Goal: Information Seeking & Learning: Find specific fact

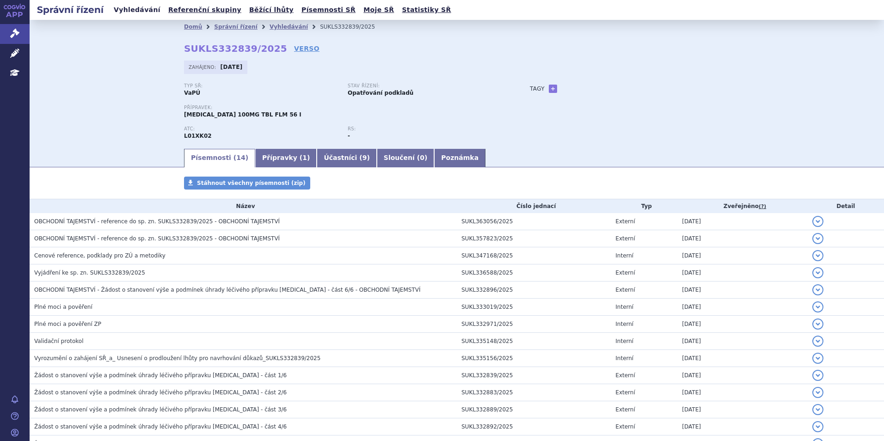
click at [122, 12] on link "Vyhledávání" at bounding box center [137, 10] width 52 height 12
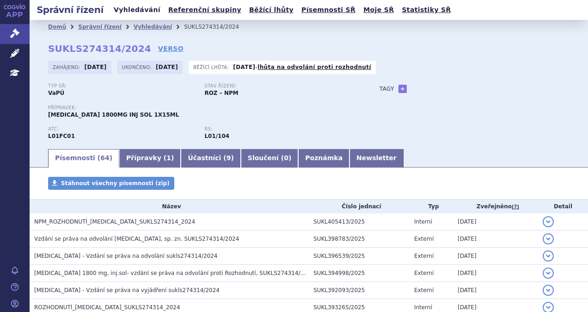
click at [144, 13] on link "Vyhledávání" at bounding box center [137, 10] width 52 height 12
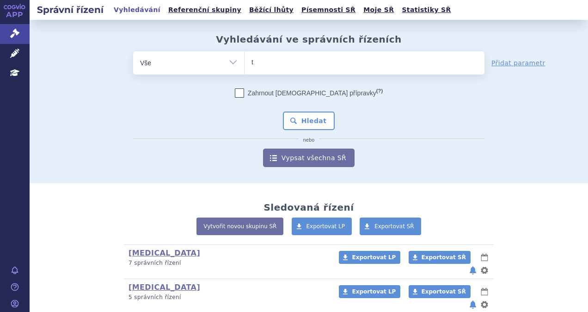
type input "ta"
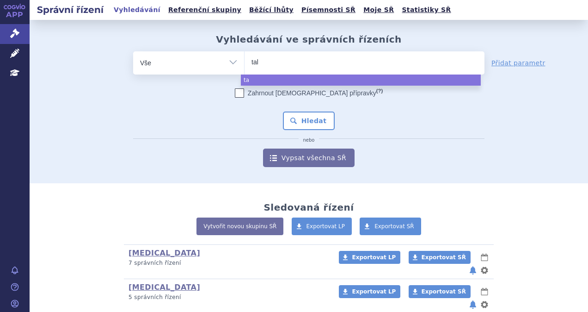
type input "talv"
type input "talve"
type input "talvey"
select select "talvey"
click at [324, 122] on button "Hledat" at bounding box center [309, 120] width 52 height 18
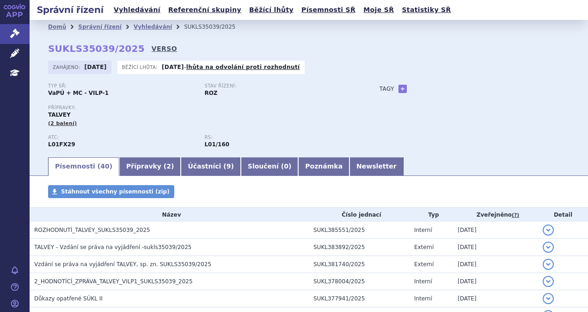
click at [152, 50] on link "VERSO" at bounding box center [164, 48] width 25 height 9
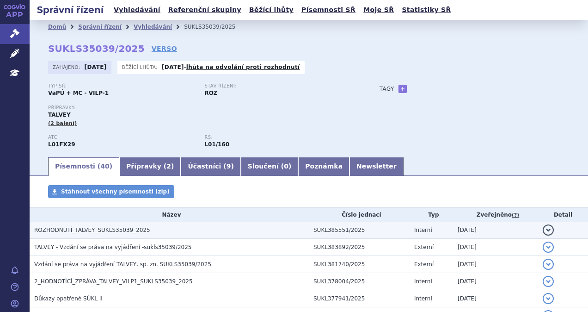
click at [88, 228] on span "ROZHODNUTÍ_TALVEY_SUKLS35039_2025" at bounding box center [92, 230] width 116 height 6
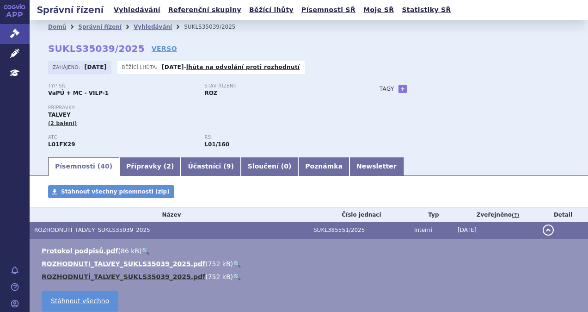
click at [113, 277] on link "ROZHODNUTÍ_TALVEY_SUKLS35039_2025.pdf" at bounding box center [124, 276] width 164 height 7
click at [384, 231] on td "SUKL385551/2025" at bounding box center [359, 230] width 101 height 17
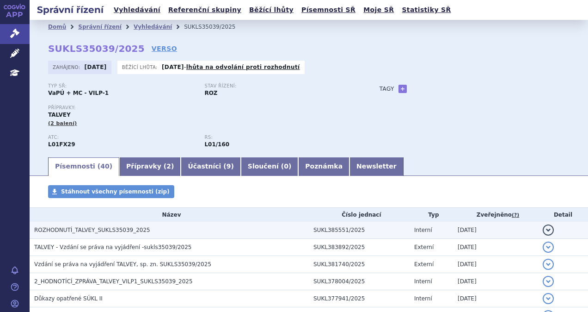
click at [384, 231] on td "SUKL385551/2025" at bounding box center [359, 230] width 101 height 17
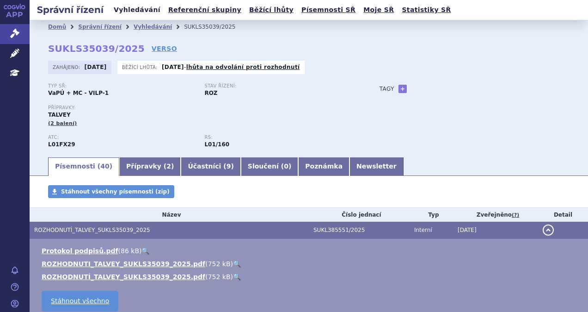
click at [133, 8] on link "Vyhledávání" at bounding box center [137, 10] width 52 height 12
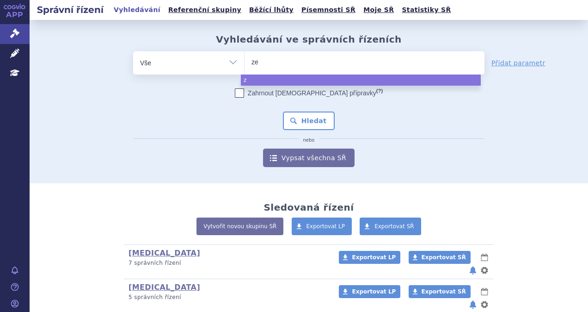
type input "zej"
type input "zejul"
type input "zejula"
select select "zejula"
click at [316, 119] on button "Hledat" at bounding box center [309, 120] width 52 height 18
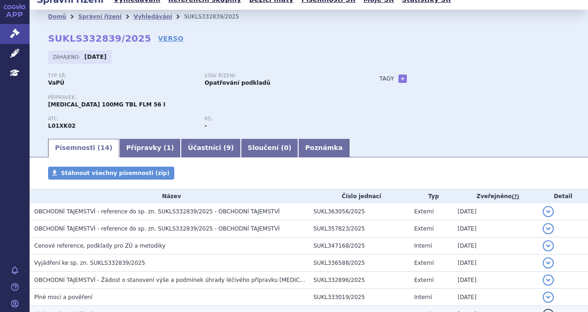
scroll to position [10, 0]
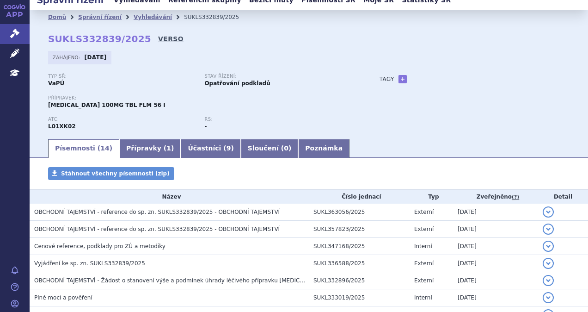
click at [158, 38] on link "VERSO" at bounding box center [170, 38] width 25 height 9
click at [137, 3] on link "Vyhledávání" at bounding box center [137, 0] width 52 height 12
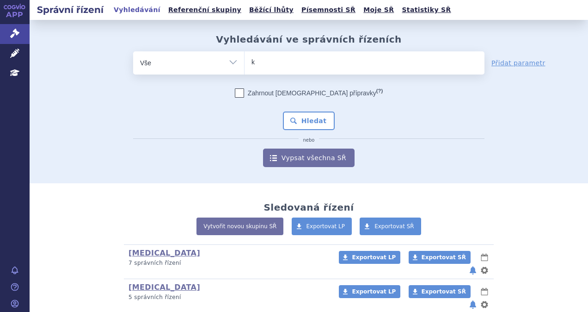
type input "ke"
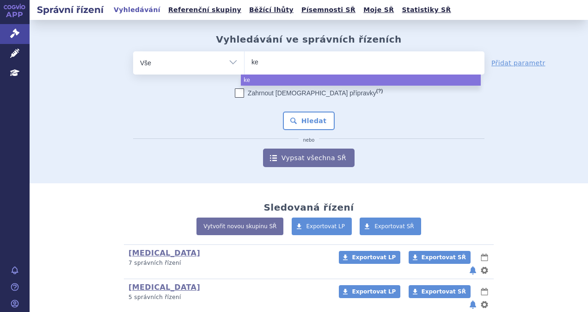
type input "key"
type input "keyt"
type input "keytr"
type input "keytrud"
type input "keytruda"
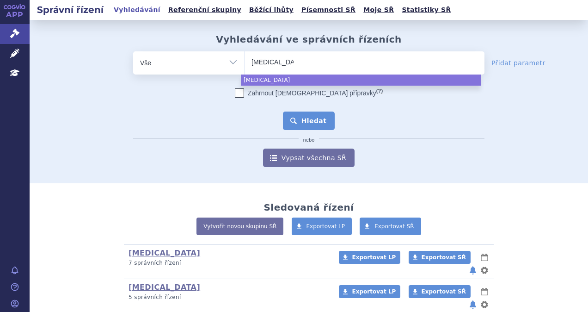
select select "keytruda"
click at [323, 126] on button "Hledat" at bounding box center [309, 120] width 52 height 18
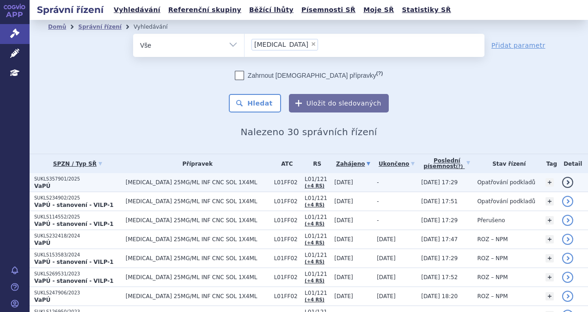
click at [179, 181] on span "[MEDICAL_DATA] 25MG/ML INF CNC SOL 1X4ML" at bounding box center [198, 182] width 144 height 6
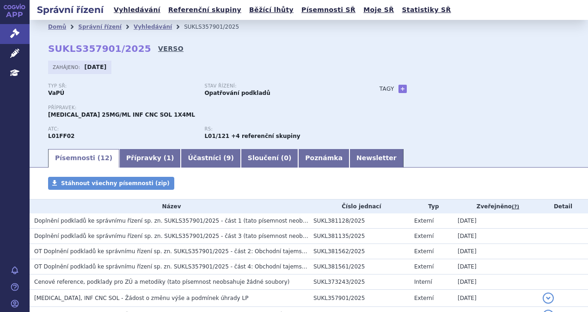
click at [158, 44] on link "VERSO" at bounding box center [170, 48] width 25 height 9
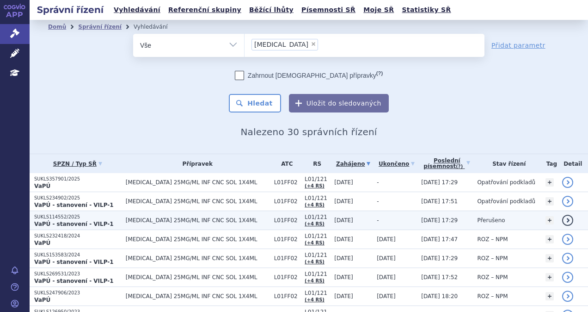
click at [172, 220] on span "KEYTRUDA 25MG/ML INF CNC SOL 1X4ML" at bounding box center [198, 220] width 144 height 6
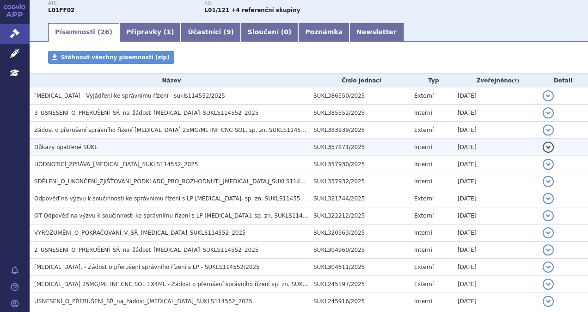
scroll to position [139, 0]
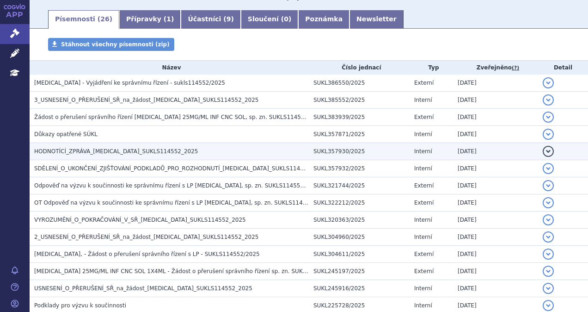
click at [165, 155] on h3 "HODNOTÍCÍ_ZPRÁVA_KEYTRUDA_SUKLS114552_2025" at bounding box center [171, 151] width 275 height 9
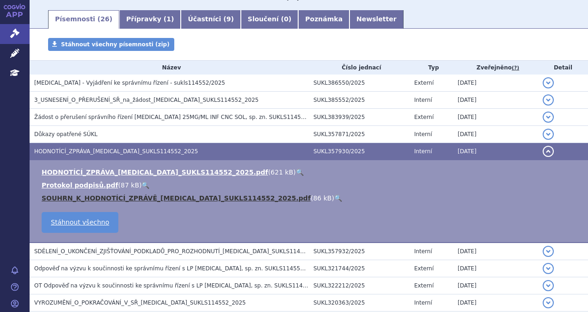
click at [177, 198] on link "SOUHRN_K_HODNOTÍCÍ_ZPRÁVĚ_KEYTRUDA_SUKLS114552_2025.pdf" at bounding box center [176, 197] width 269 height 7
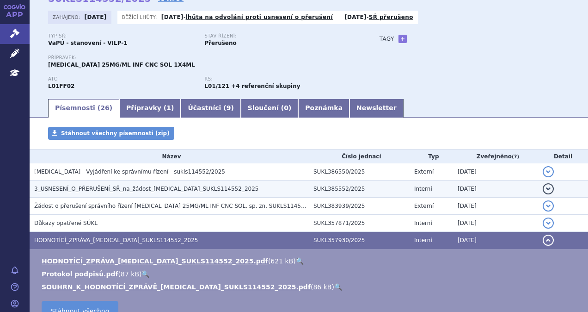
scroll to position [46, 0]
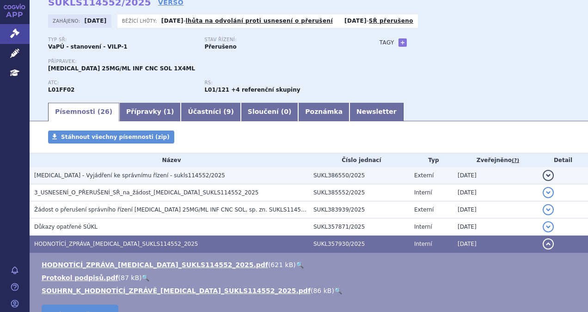
click at [151, 175] on span "KEYTRUDA - Vyjádření ke správnímu řízení - sukls114552/2025" at bounding box center [129, 175] width 191 height 6
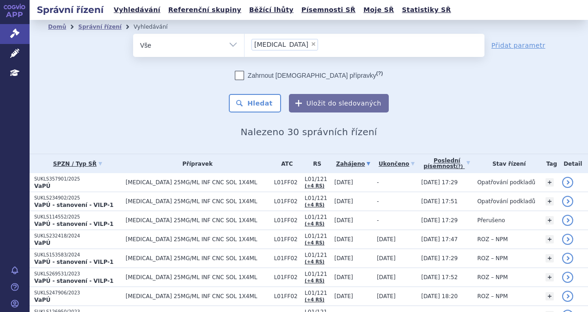
click at [311, 45] on span "×" at bounding box center [314, 44] width 6 height 6
click at [245, 45] on select "[MEDICAL_DATA]" at bounding box center [244, 44] width 0 height 23
select select
click at [272, 46] on ul at bounding box center [365, 43] width 240 height 19
click at [245, 46] on select "keytruda" at bounding box center [244, 44] width 0 height 23
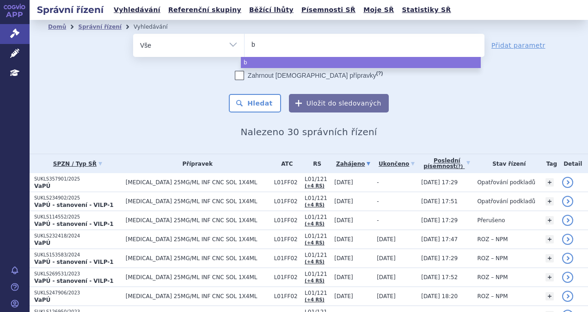
type input "be"
type input "bey"
type input "beyr"
type input "bey"
type input "be"
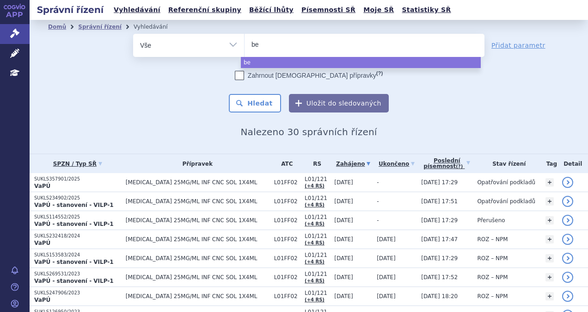
type input "b"
type input "ote"
type input "ot"
type input "o"
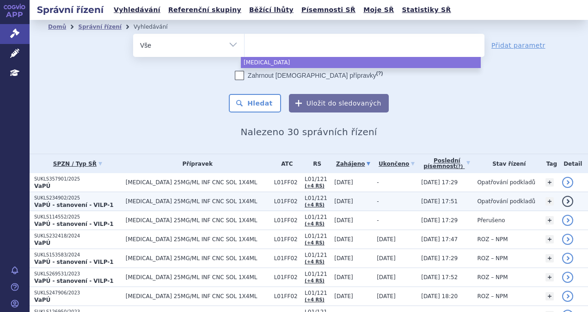
select select "keytruda"
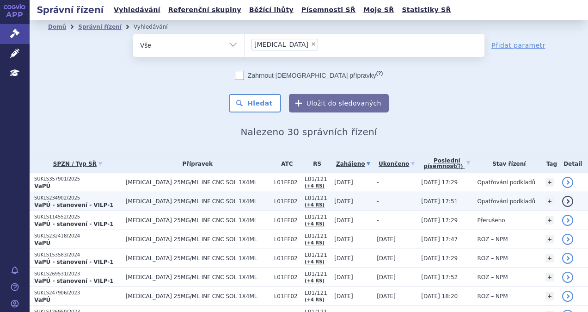
click at [151, 201] on span "KEYTRUDA 25MG/ML INF CNC SOL 1X4ML" at bounding box center [198, 201] width 144 height 6
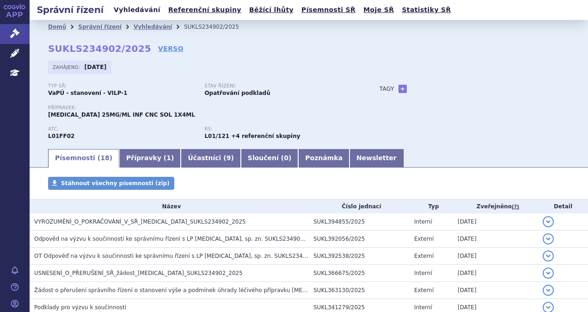
click at [141, 8] on link "Vyhledávání" at bounding box center [137, 10] width 52 height 12
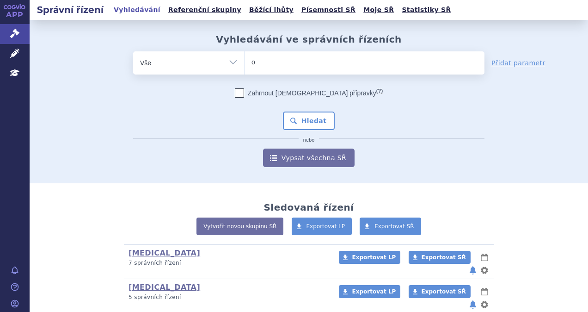
type input "ot"
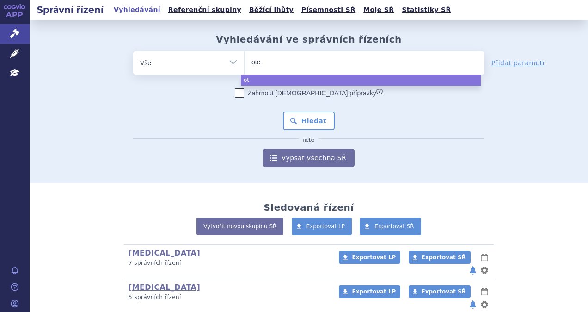
type input "otez"
type input "[MEDICAL_DATA]"
select select "[MEDICAL_DATA]"
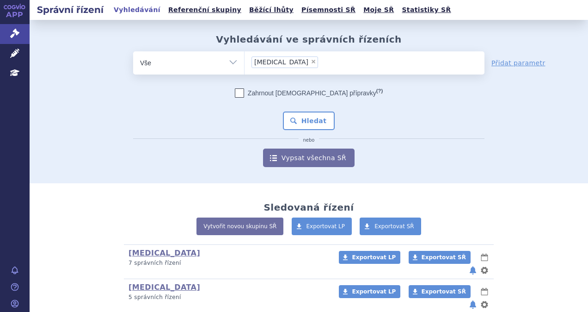
click at [332, 119] on div "Zahrnout bratrské přípravky (?) * Pozor, hledání dle vyhledávacího parametru In…" at bounding box center [308, 127] width 351 height 79
click at [317, 119] on button "Hledat" at bounding box center [309, 120] width 52 height 18
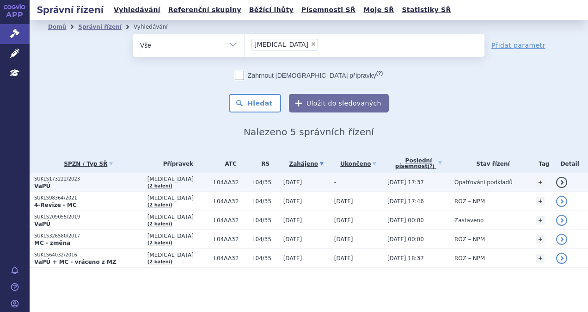
click at [257, 182] on span "L04/35" at bounding box center [266, 182] width 26 height 6
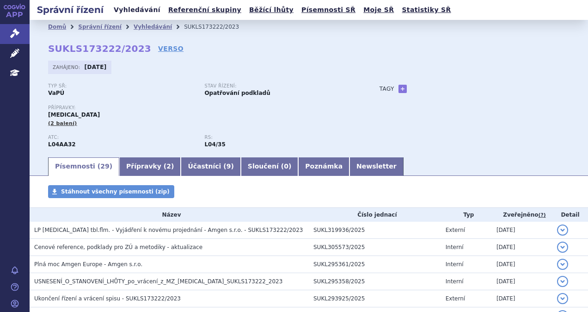
click at [137, 9] on link "Vyhledávání" at bounding box center [137, 10] width 52 height 12
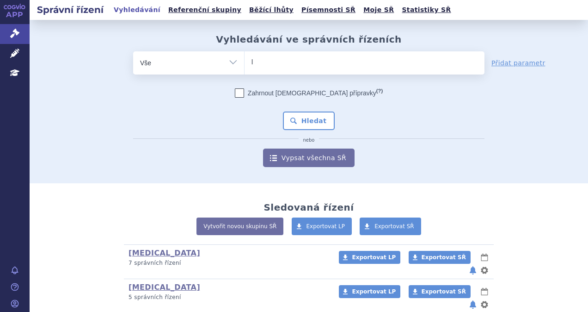
type input "ly"
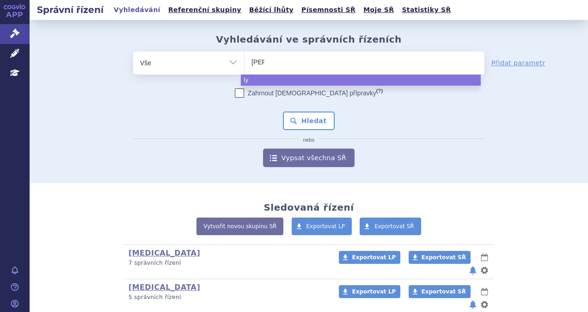
type input "lynp"
type input "lynpar"
type input "lynparza"
select select "[MEDICAL_DATA]"
click at [307, 115] on button "Hledat" at bounding box center [309, 120] width 52 height 18
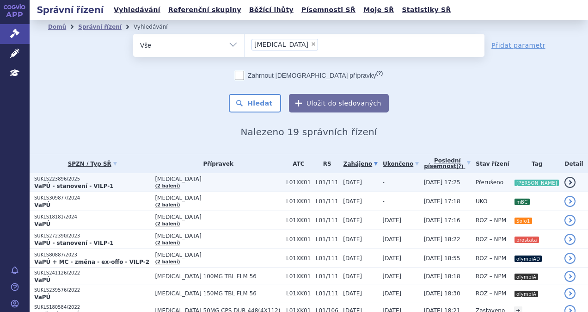
click at [128, 179] on p "SUKLS223896/2025" at bounding box center [92, 179] width 116 height 6
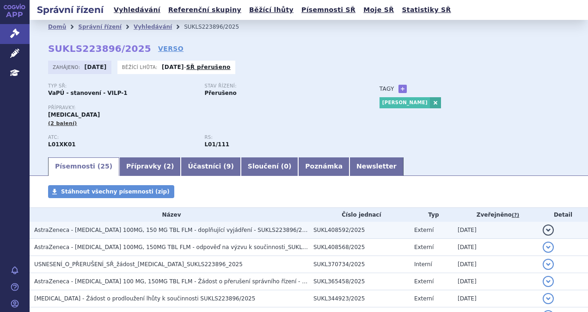
click at [274, 227] on span "AstraZeneca - LYNPARZA 100MG, 150 MG TBL FLM - doplňující vyjádření - SUKLS2238…" at bounding box center [206, 230] width 345 height 6
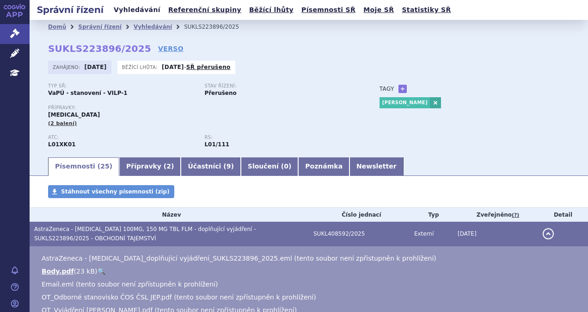
click at [130, 11] on link "Vyhledávání" at bounding box center [137, 10] width 52 height 12
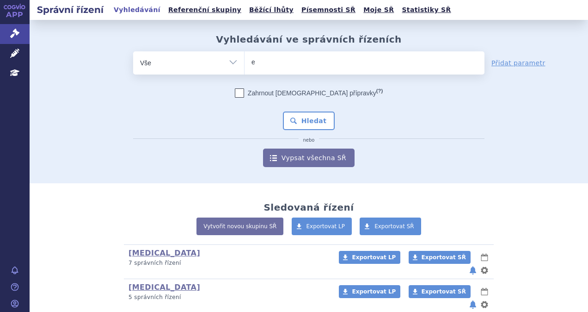
type input "ez"
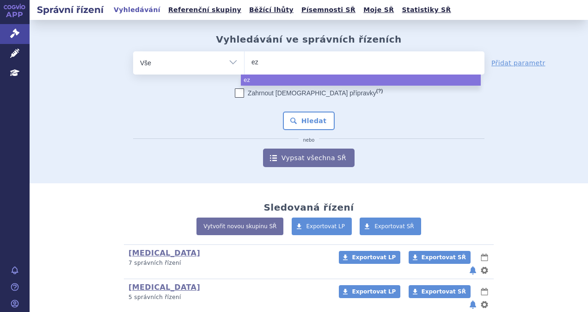
type input "e"
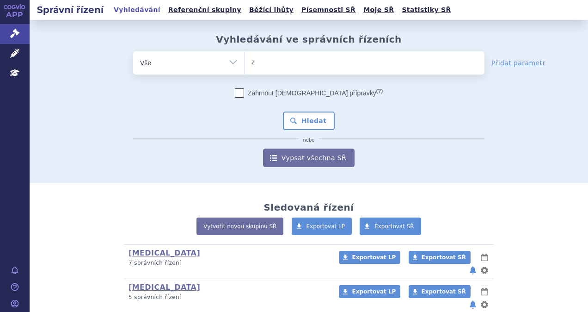
type input "ze"
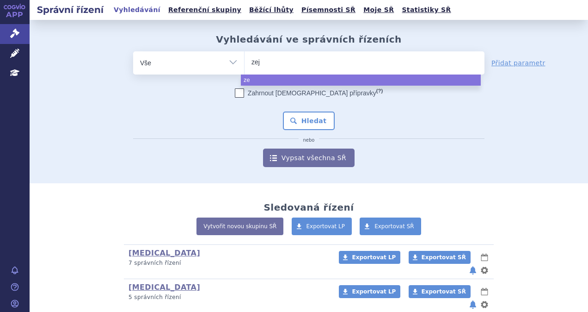
type input "zeju"
type input "[MEDICAL_DATA]"
select select "[MEDICAL_DATA]"
click at [296, 109] on div "Zahrnout bratrské přípravky (?) * Pozor, hledání dle vyhledávacího parametru In…" at bounding box center [308, 127] width 351 height 79
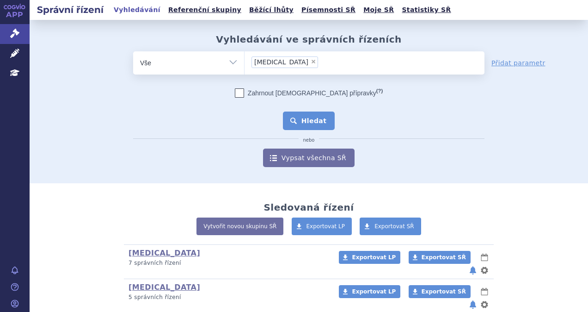
click at [302, 120] on button "Hledat" at bounding box center [309, 120] width 52 height 18
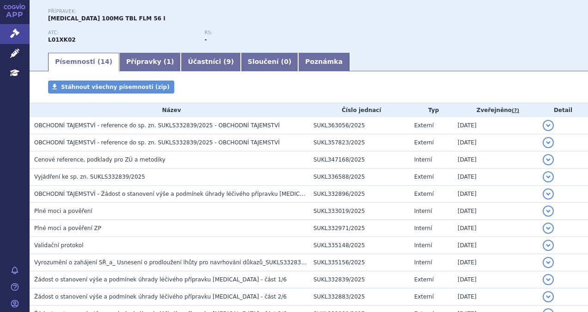
scroll to position [92, 0]
